Goal: Task Accomplishment & Management: Manage account settings

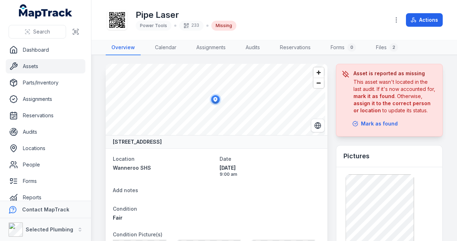
scroll to position [261, 0]
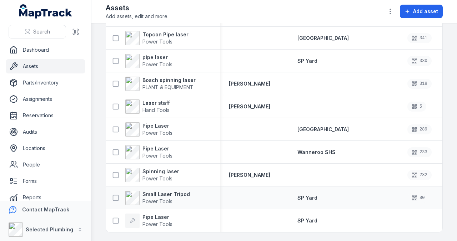
scroll to position [640, 0]
click at [145, 146] on strong "Pipe Laser" at bounding box center [157, 148] width 30 height 7
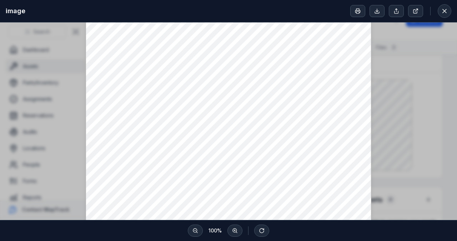
scroll to position [47, 0]
click at [448, 11] on button at bounding box center [444, 11] width 14 height 14
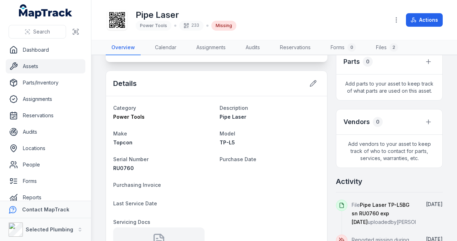
scroll to position [309, 0]
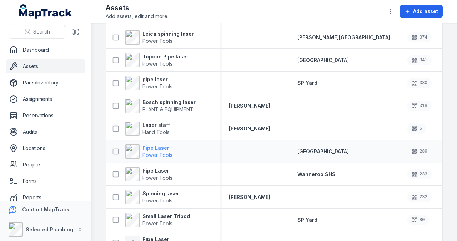
scroll to position [592, 0]
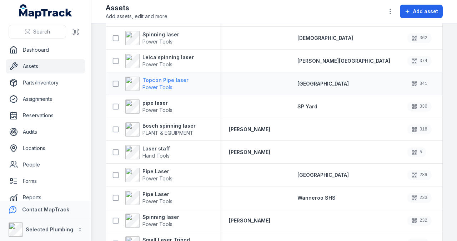
click at [156, 82] on strong "Topcon Pipe laser" at bounding box center [165, 80] width 46 height 7
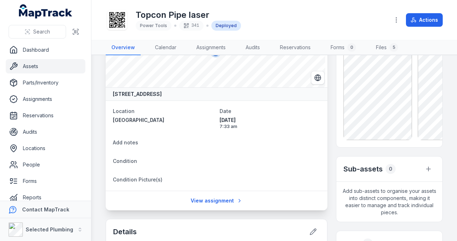
scroll to position [47, 0]
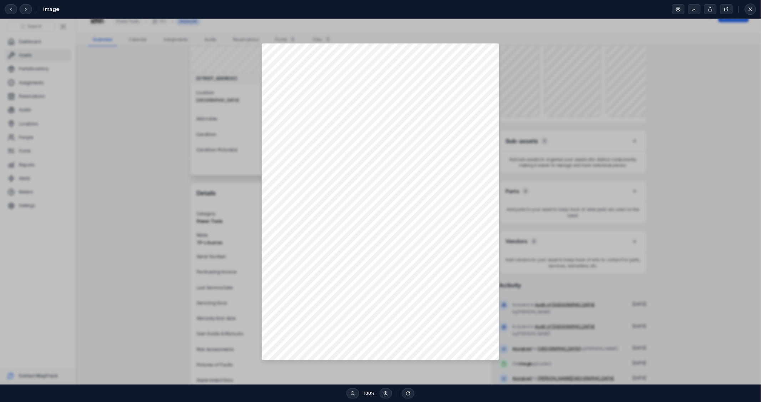
scroll to position [0, 0]
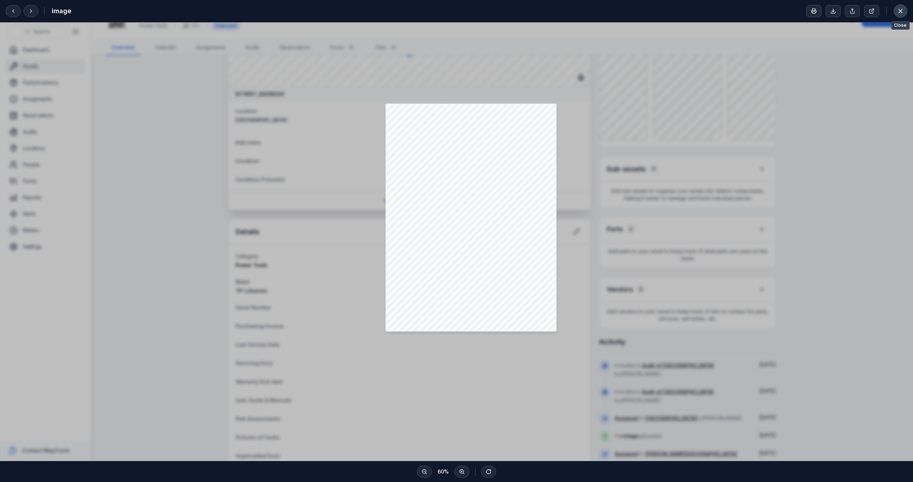
click at [456, 11] on button at bounding box center [901, 11] width 14 height 14
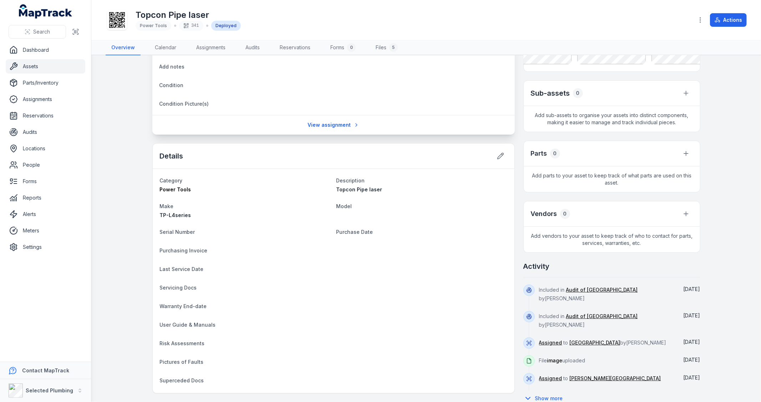
scroll to position [167, 0]
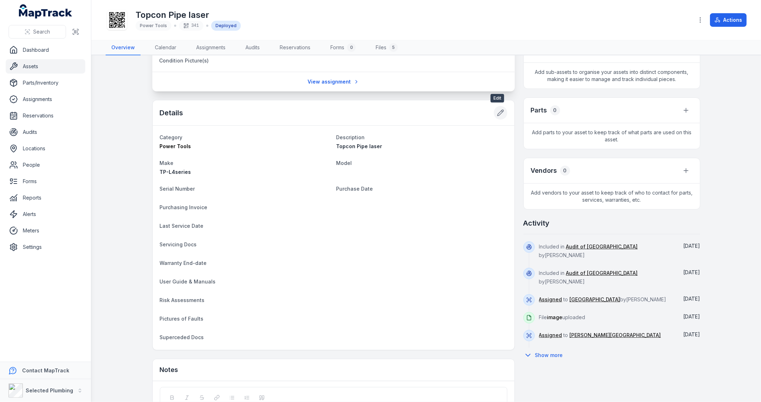
click at [456, 112] on icon at bounding box center [500, 112] width 7 height 7
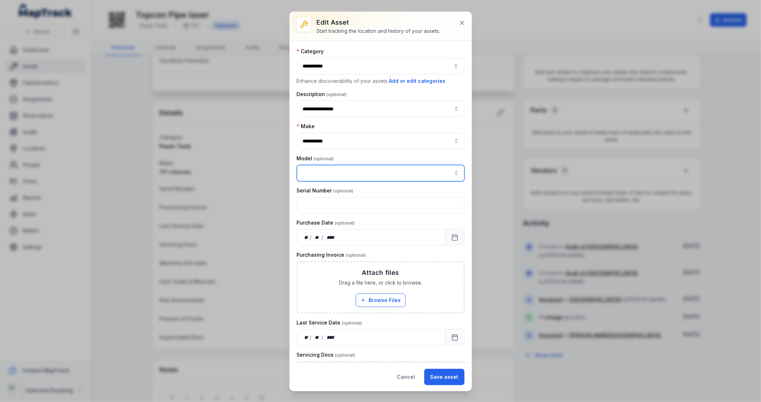
click at [374, 175] on input "asset-edit:cf[68832b05-6ea9-43b4-abb7-d68a6a59beaf]-label" at bounding box center [381, 173] width 168 height 16
click at [352, 175] on input "asset-edit:cf[68832b05-6ea9-43b4-abb7-d68a6a59beaf]-label" at bounding box center [381, 173] width 168 height 16
click at [327, 173] on input "asset-edit:cf[68832b05-6ea9-43b4-abb7-d68a6a59beaf]-label" at bounding box center [381, 173] width 168 height 16
type input "******"
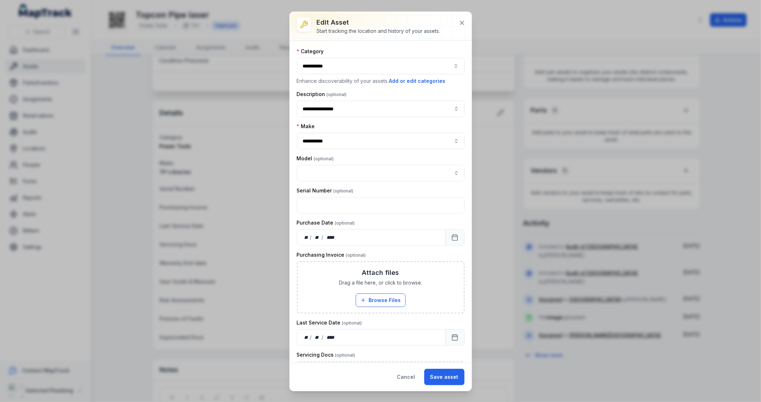
click at [337, 141] on div "**********" at bounding box center [381, 382] width 168 height 669
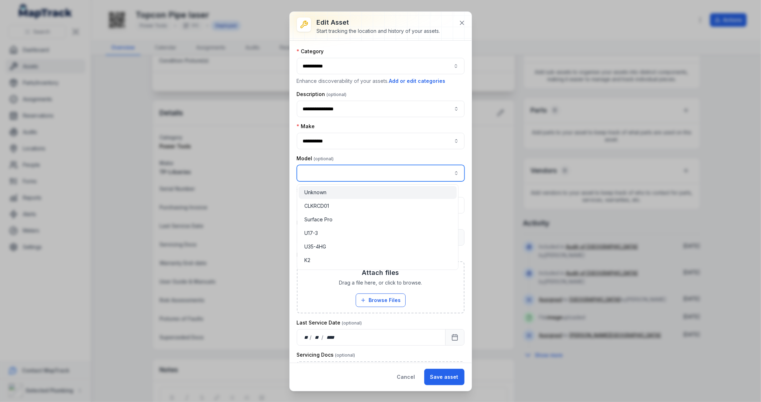
click at [336, 171] on input "asset-edit:cf[68832b05-6ea9-43b4-abb7-d68a6a59beaf]-label" at bounding box center [381, 173] width 168 height 16
click at [331, 192] on span "" TP-L4B "" at bounding box center [334, 192] width 25 height 6
type input "******"
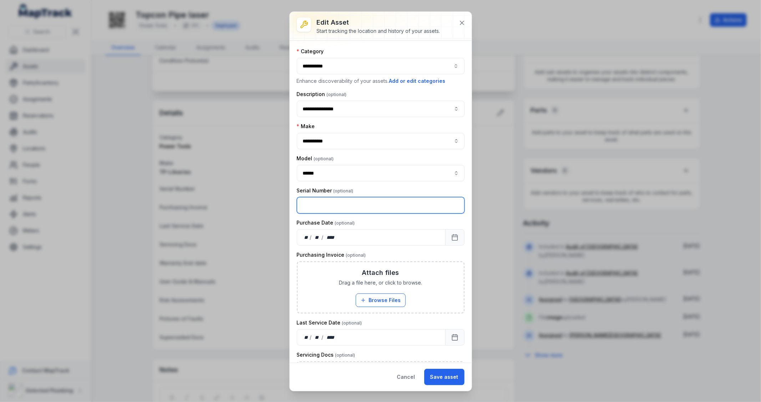
click at [352, 206] on input "text" at bounding box center [381, 205] width 168 height 16
type input "******"
click at [376, 241] on span "Drag a file here, or click to browse." at bounding box center [380, 282] width 83 height 7
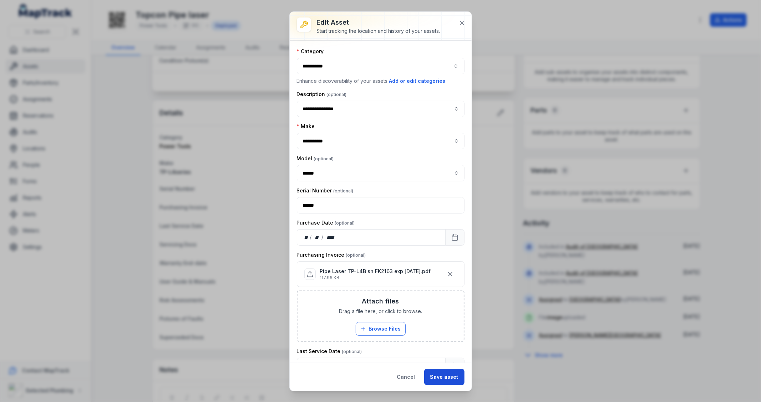
click at [448, 241] on button "Save asset" at bounding box center [444, 377] width 40 height 16
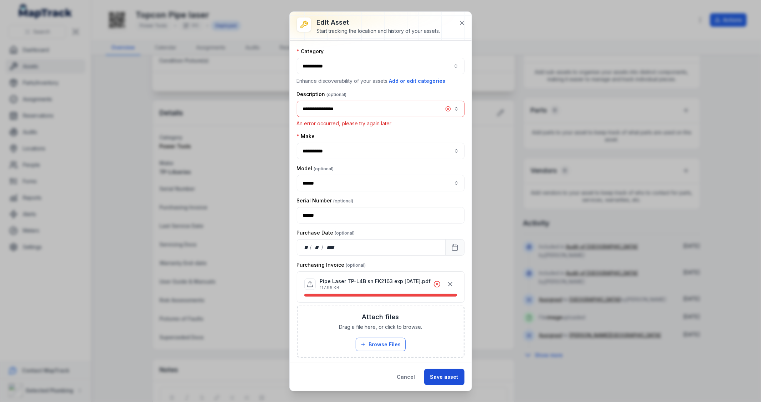
click at [438, 241] on button "Save asset" at bounding box center [444, 377] width 40 height 16
click at [374, 241] on p "Pipe Laser TP-L4B sn FK2163 exp [DATE].pdf" at bounding box center [375, 281] width 111 height 7
click at [436, 241] on icon at bounding box center [437, 284] width 2 height 2
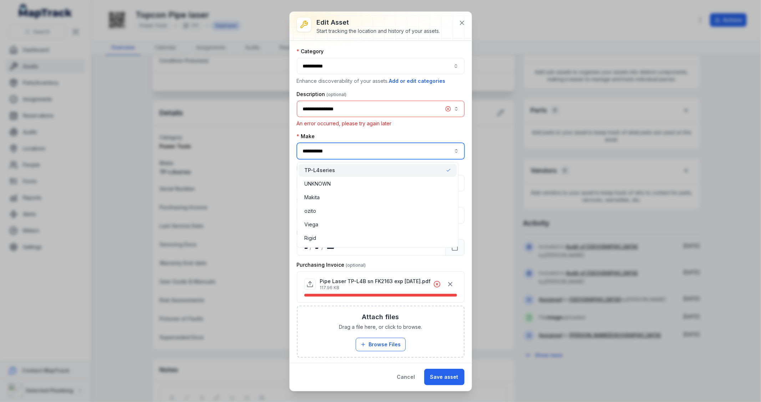
click at [358, 151] on input "**********" at bounding box center [381, 151] width 168 height 16
drag, startPoint x: 358, startPoint y: 151, endPoint x: 262, endPoint y: 145, distance: 96.2
click at [262, 145] on div "**********" at bounding box center [380, 201] width 761 height 402
click at [333, 168] on span "" Topcon "" at bounding box center [334, 170] width 24 height 6
type input "******"
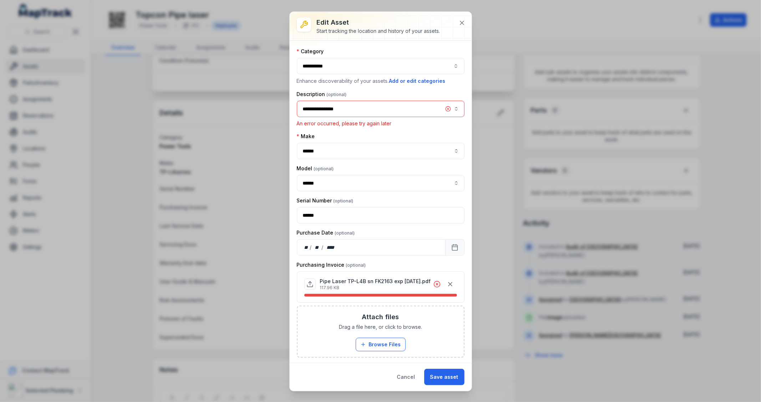
click at [335, 169] on div "Model" at bounding box center [381, 168] width 168 height 7
click at [383, 241] on p "117.96 KB" at bounding box center [375, 288] width 111 height 6
click at [448, 241] on icon "button" at bounding box center [450, 284] width 4 height 4
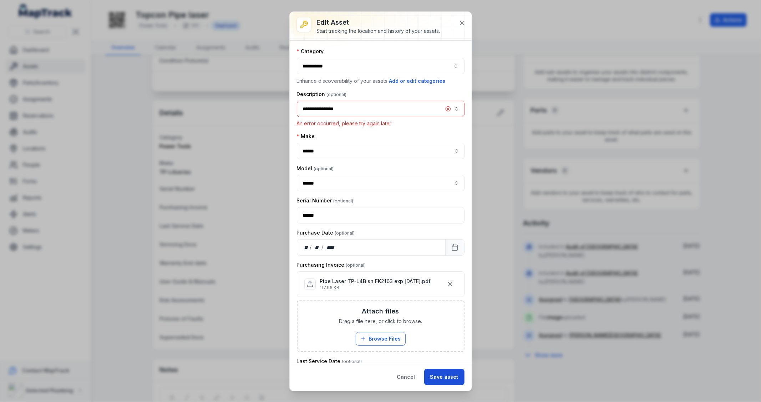
click at [445, 241] on button "Save asset" at bounding box center [444, 377] width 40 height 16
